Goal: Information Seeking & Learning: Understand process/instructions

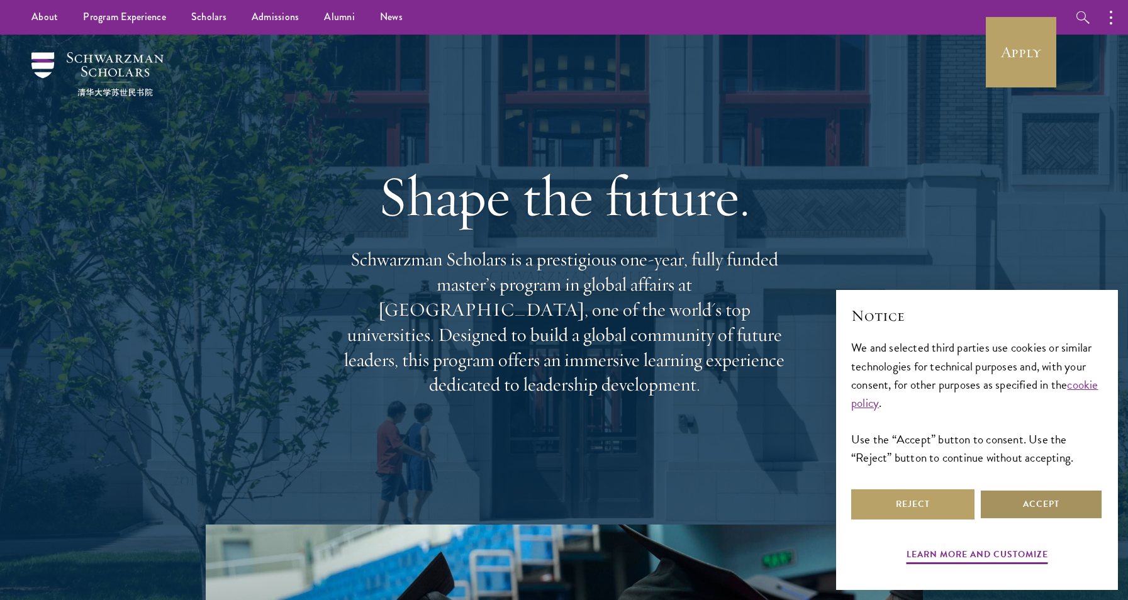
click at [1030, 510] on button "Accept" at bounding box center [1041, 505] width 123 height 30
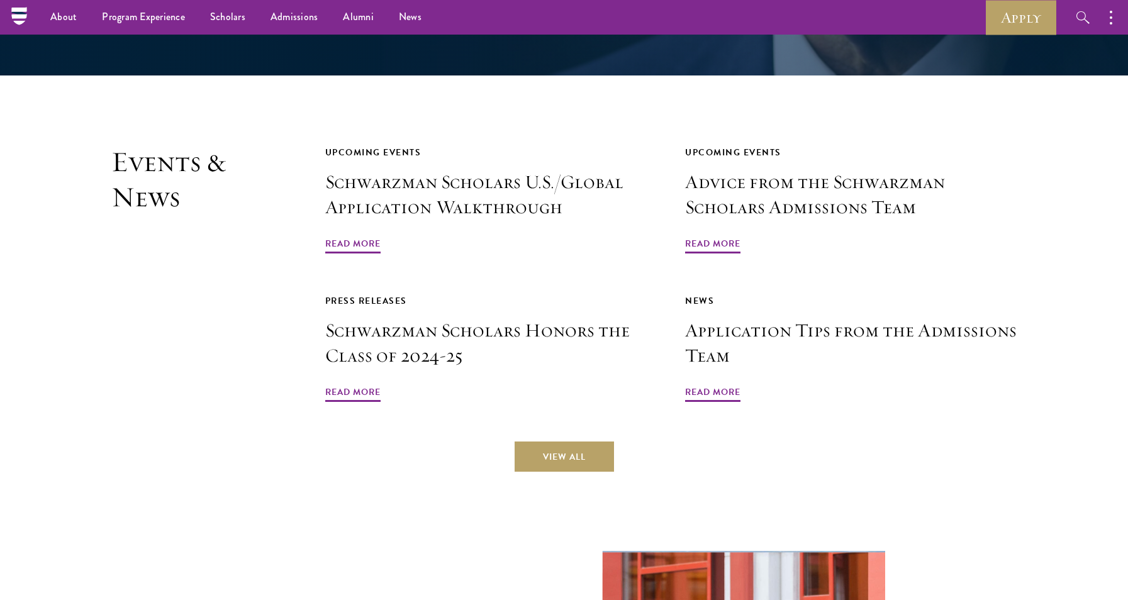
scroll to position [2678, 0]
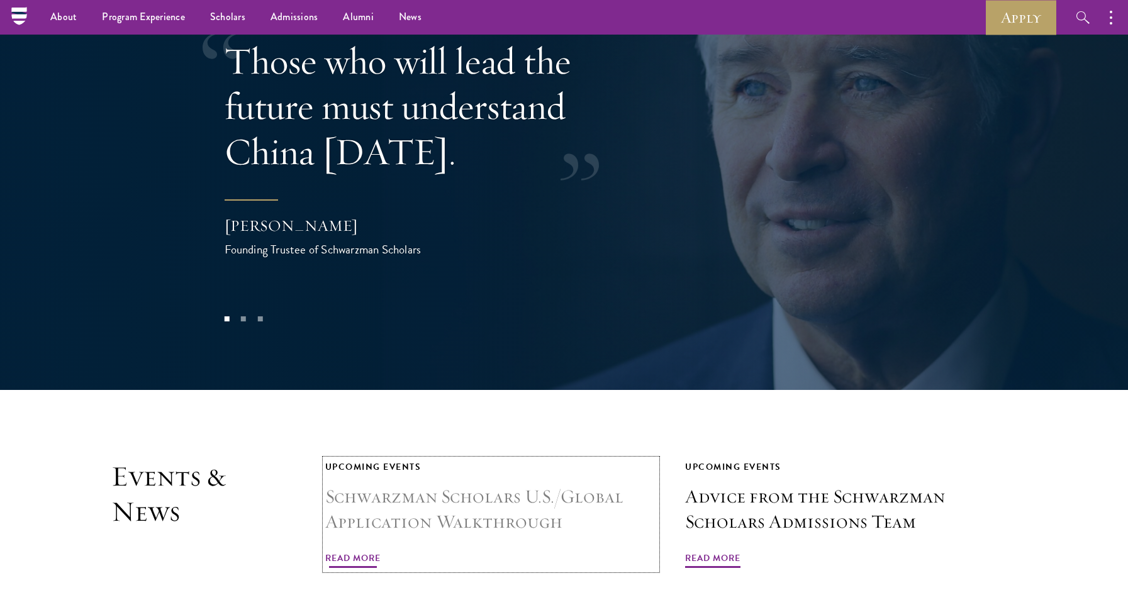
click at [376, 485] on h3 "Schwarzman Scholars U.S./Global Application Walkthrough" at bounding box center [491, 510] width 332 height 50
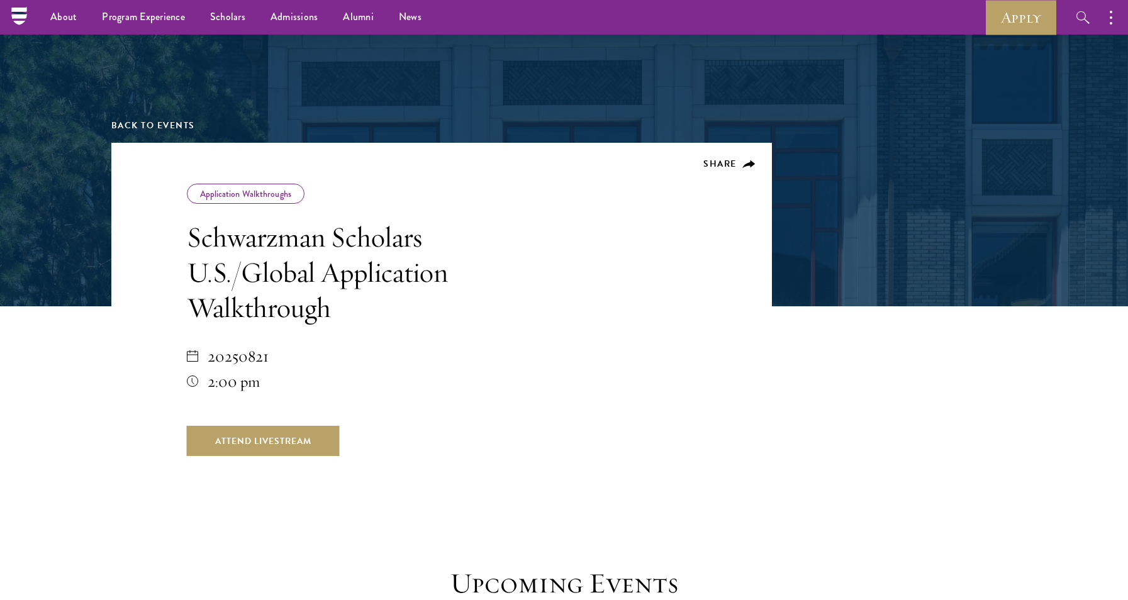
scroll to position [63, 0]
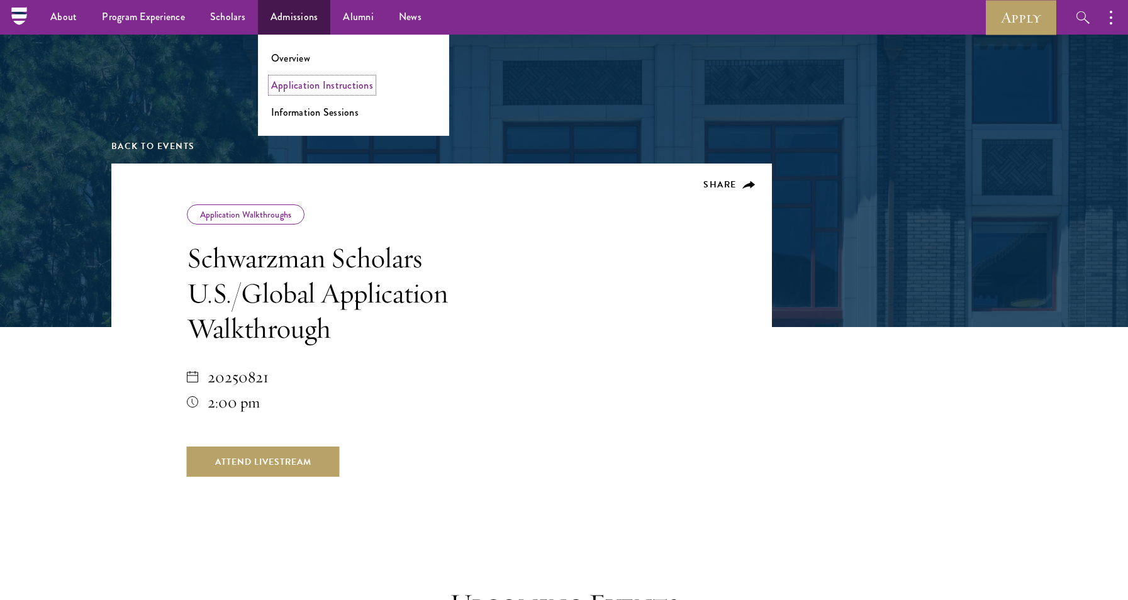
click at [295, 87] on link "Application Instructions" at bounding box center [322, 85] width 102 height 14
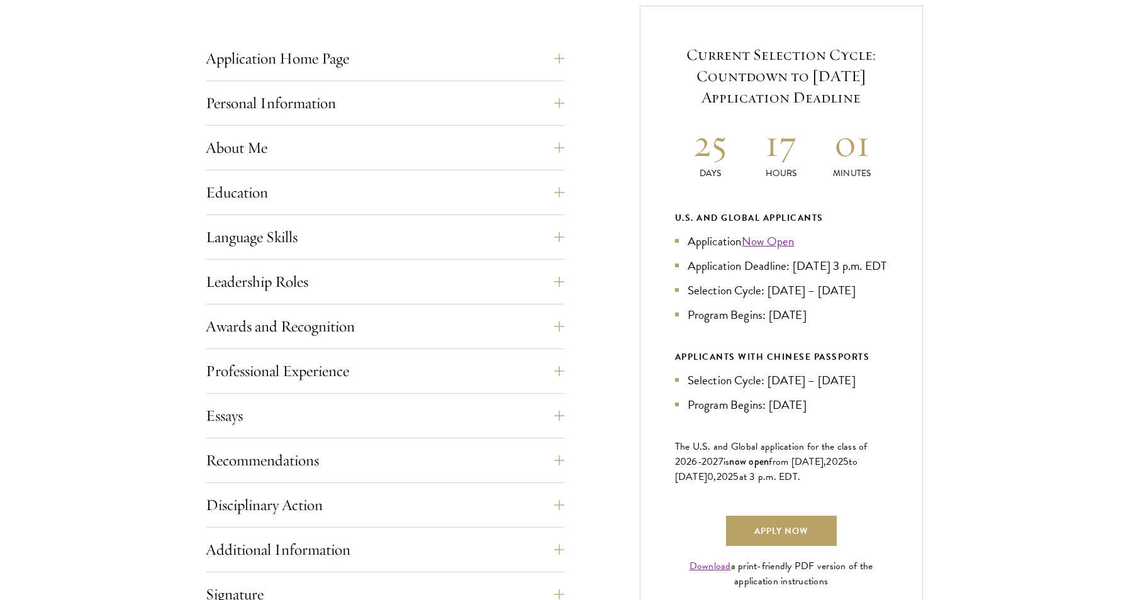
scroll to position [629, 0]
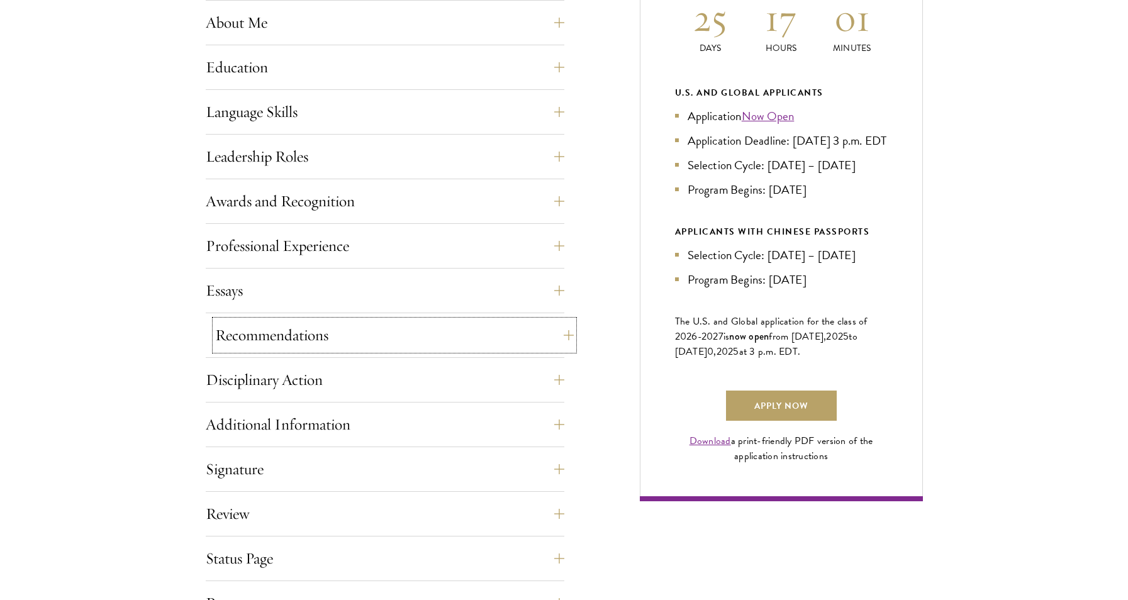
click at [559, 334] on button "Recommendations" at bounding box center [394, 335] width 359 height 30
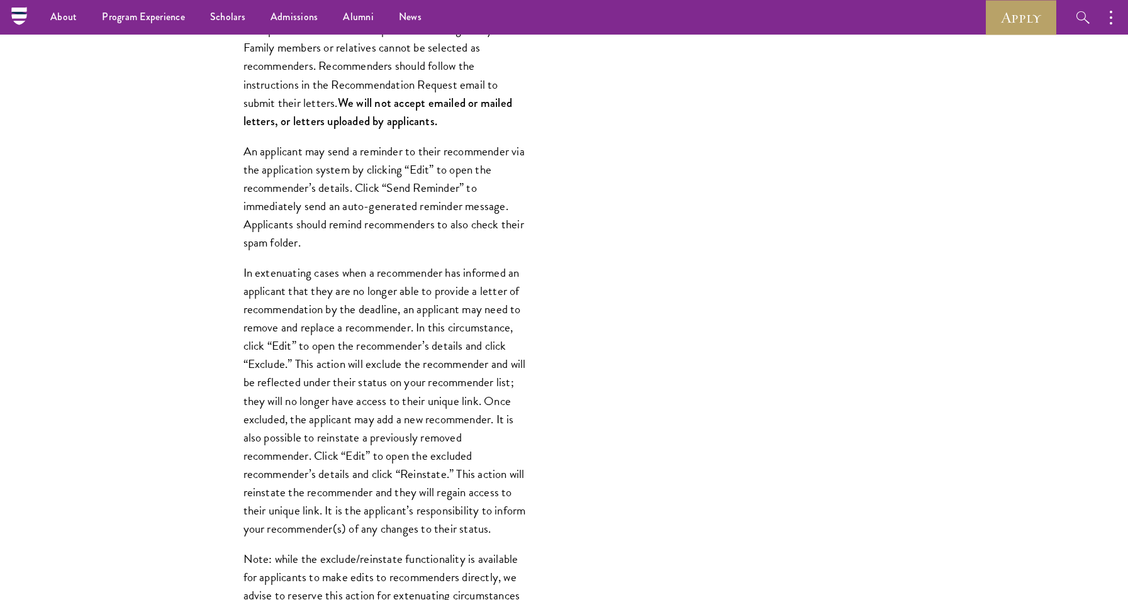
scroll to position [664, 0]
